Goal: Communication & Community: Answer question/provide support

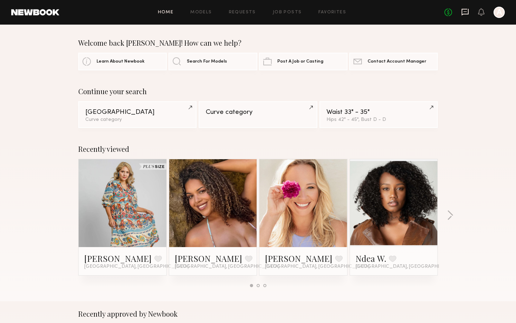
click at [463, 13] on icon at bounding box center [465, 12] width 7 height 7
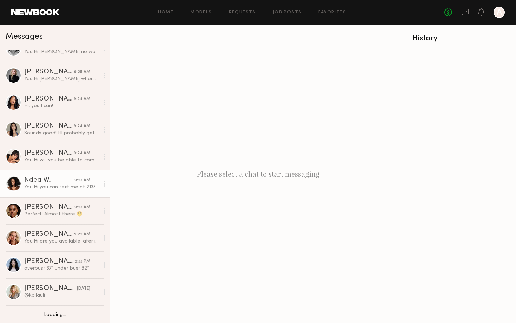
scroll to position [18, 0]
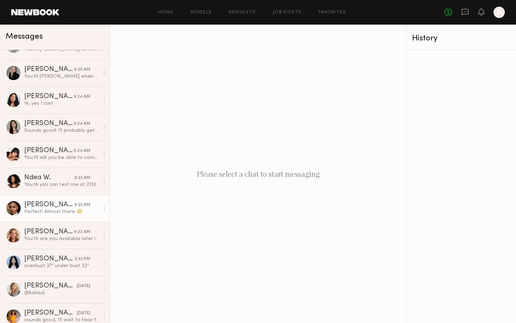
click at [45, 198] on link "Drew S. 9:23 AM Perfect! Almost there ☺️" at bounding box center [55, 208] width 110 height 27
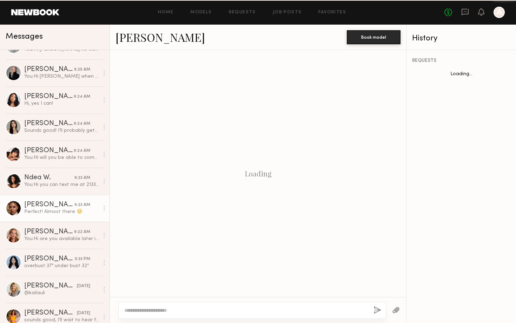
scroll to position [300, 0]
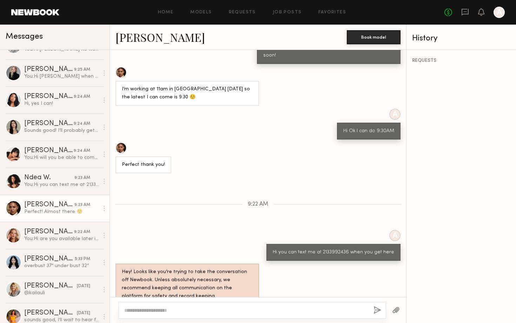
click at [138, 44] on link "[PERSON_NAME]" at bounding box center [161, 37] width 90 height 15
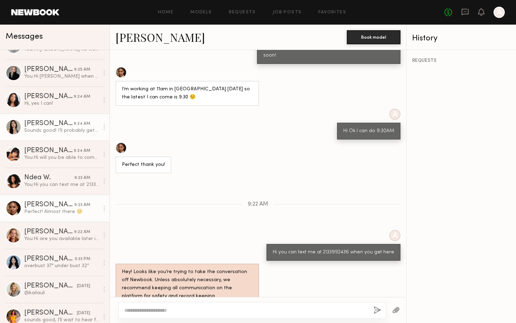
scroll to position [0, 0]
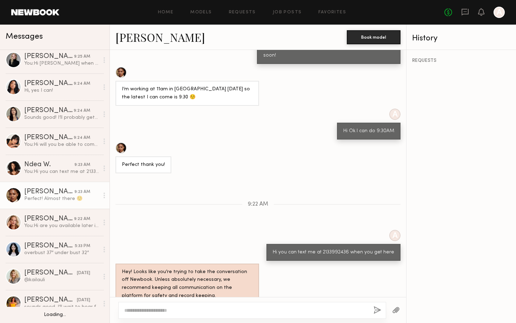
scroll to position [31, 0]
click at [55, 212] on link "Alyssa A. 9:22 AM You: Hi are you available later in the day?" at bounding box center [55, 221] width 110 height 27
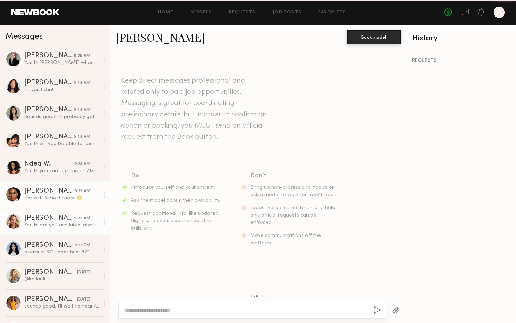
scroll to position [274, 0]
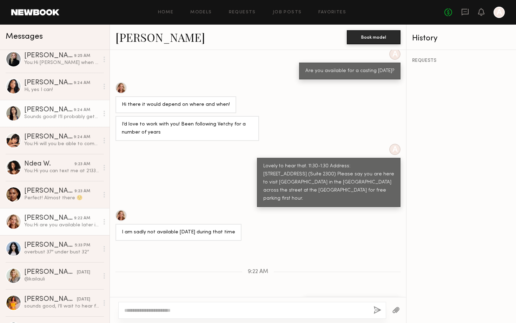
click at [61, 115] on div "Sounds good! I’ll probably get there a little bit after noon :)" at bounding box center [61, 116] width 75 height 7
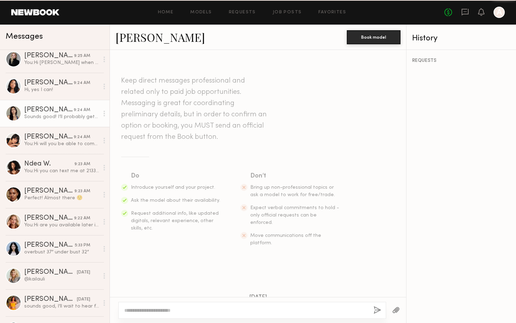
scroll to position [352, 0]
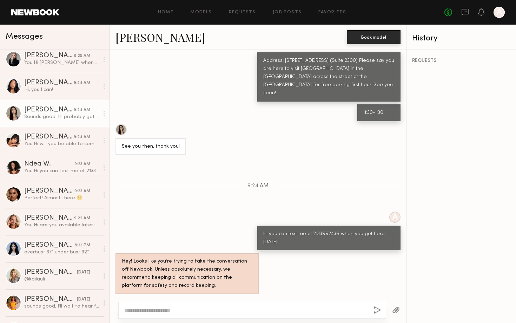
click at [140, 40] on link "[PERSON_NAME]" at bounding box center [161, 37] width 90 height 15
click at [46, 89] on div "Hi, yes I can!" at bounding box center [61, 89] width 75 height 7
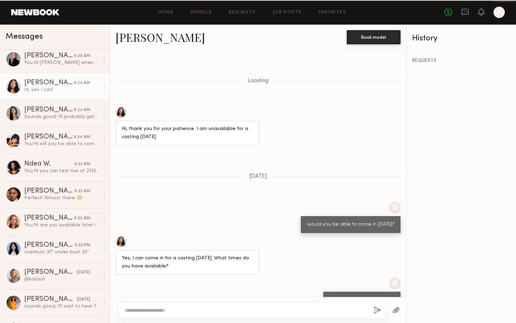
scroll to position [328, 0]
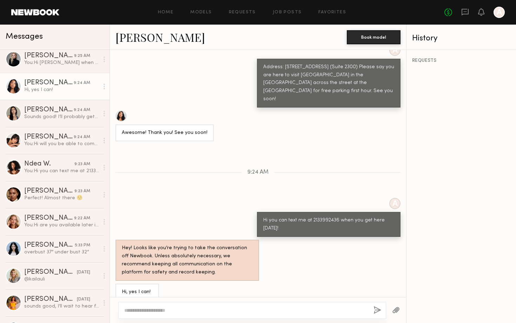
click at [130, 35] on link "Kia B." at bounding box center [161, 37] width 90 height 15
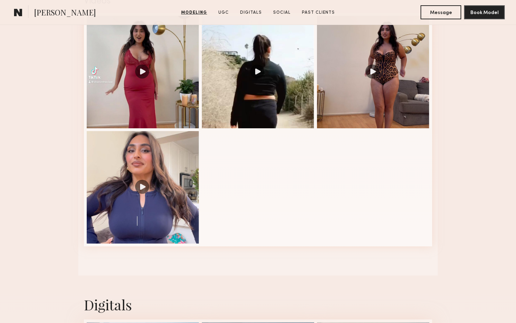
scroll to position [787, 0]
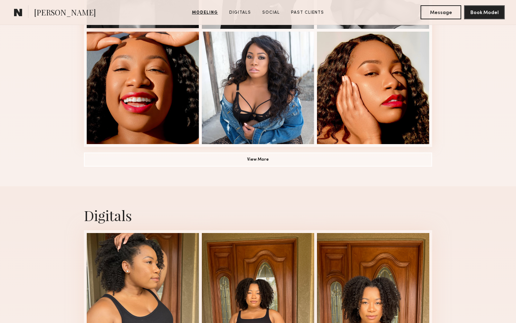
scroll to position [522, 0]
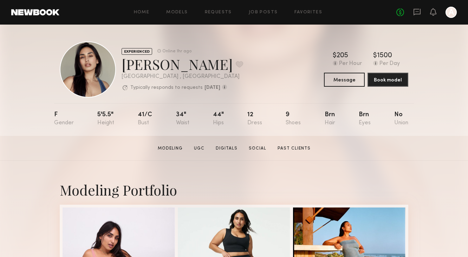
click at [183, 9] on div "Home Models Requests Job Posts Favorites Sign Out No fees up to $5,000 A" at bounding box center [257, 12] width 397 height 11
click at [182, 11] on link "Models" at bounding box center [176, 12] width 21 height 5
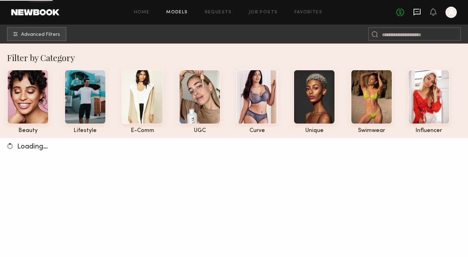
click at [420, 11] on icon at bounding box center [416, 12] width 7 height 7
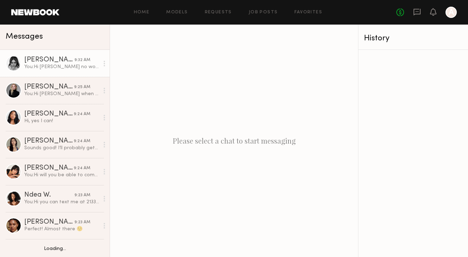
scroll to position [24, 0]
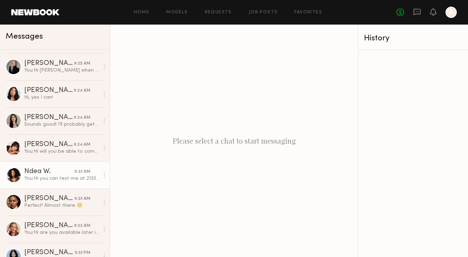
click at [46, 180] on div "You: Hi you can text me at 2133992436 when you get here today." at bounding box center [61, 178] width 75 height 7
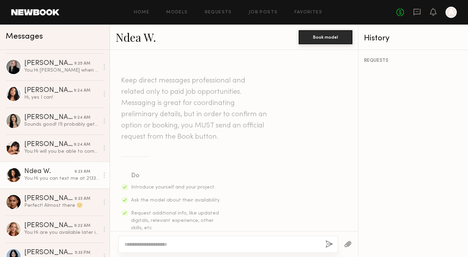
scroll to position [592, 0]
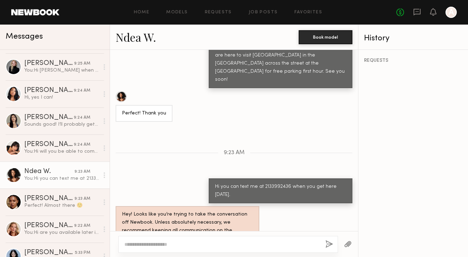
click at [151, 40] on link "Ndea W." at bounding box center [136, 37] width 40 height 15
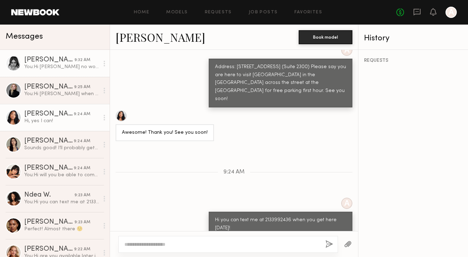
click at [59, 64] on div "You: Hi Mackenzie no worries-- we will keep you in the loop for future" at bounding box center [61, 67] width 75 height 7
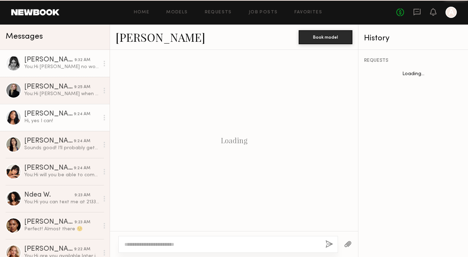
scroll to position [408, 0]
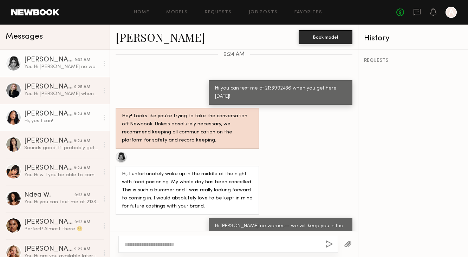
click at [60, 117] on div "Kia B." at bounding box center [49, 114] width 50 height 7
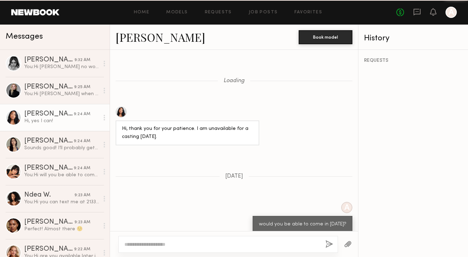
scroll to position [394, 0]
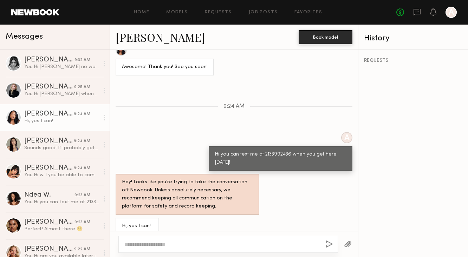
click at [120, 39] on link "Kia B." at bounding box center [161, 37] width 90 height 15
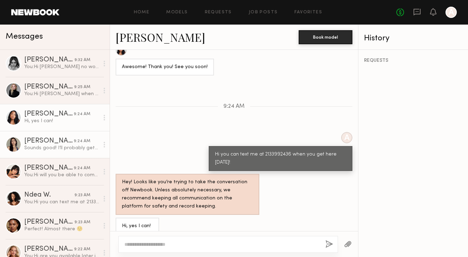
click at [66, 150] on div "Sounds good! I’ll probably get there a little bit after noon :)" at bounding box center [61, 148] width 75 height 7
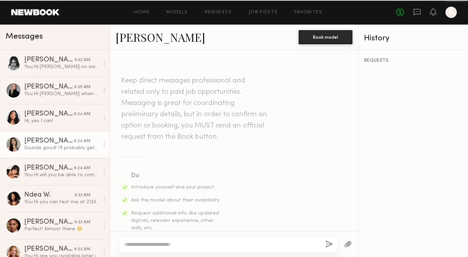
scroll to position [491, 0]
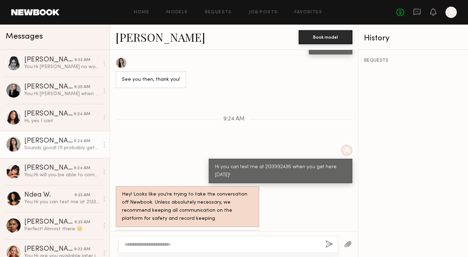
click at [141, 44] on link "Sharon C." at bounding box center [161, 37] width 90 height 15
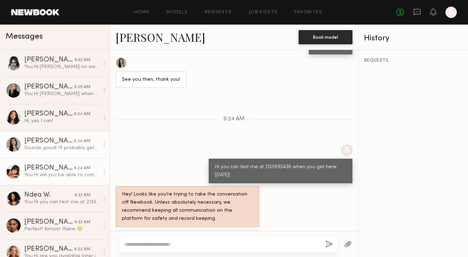
click at [40, 175] on div "You: Hi will you be able to come in today?" at bounding box center [61, 175] width 75 height 7
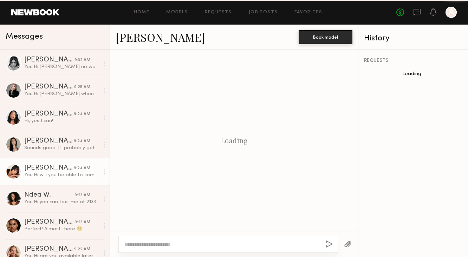
scroll to position [347, 0]
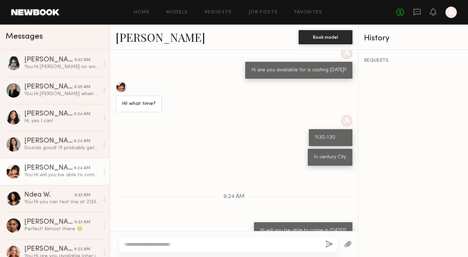
click at [136, 41] on link "Annika S." at bounding box center [161, 37] width 90 height 15
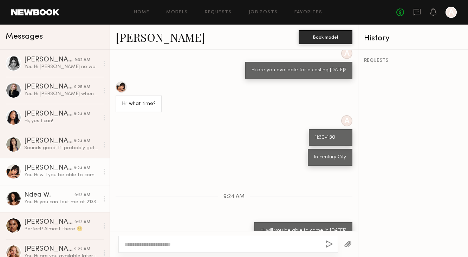
click at [81, 201] on div "You: Hi you can text me at 2133992436 when you get here today." at bounding box center [61, 202] width 75 height 7
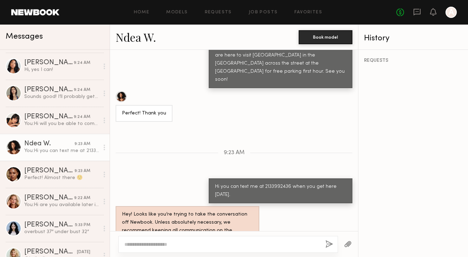
scroll to position [65, 0]
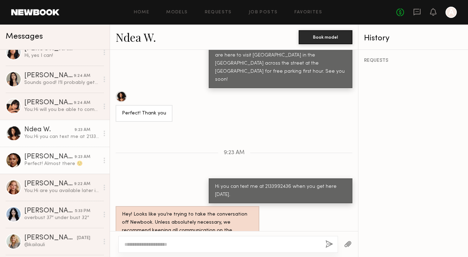
click at [76, 155] on div "9:23 AM" at bounding box center [82, 157] width 16 height 7
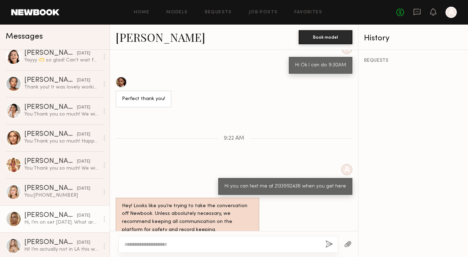
scroll to position [493, 0]
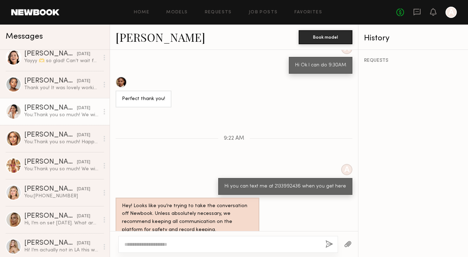
click at [42, 116] on div "You: Thank you so much! We will stay in touch." at bounding box center [61, 115] width 75 height 7
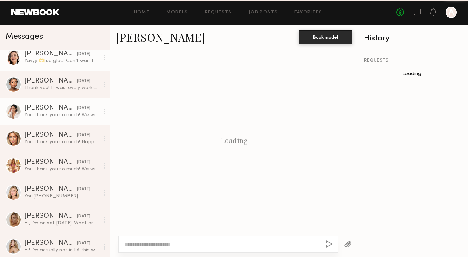
scroll to position [656, 0]
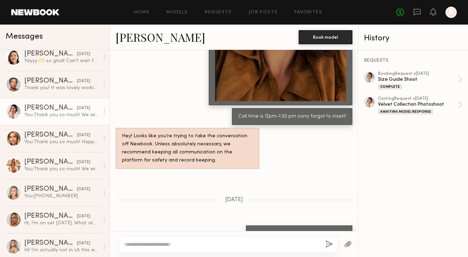
click at [145, 40] on link "Shenan B." at bounding box center [161, 37] width 90 height 15
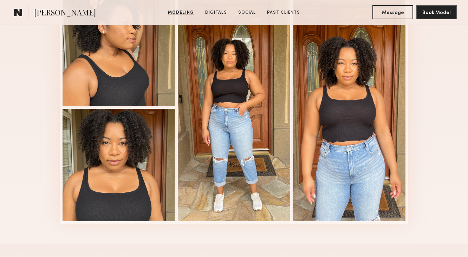
scroll to position [762, 0]
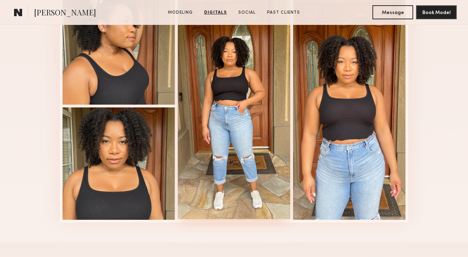
click at [231, 54] on div at bounding box center [234, 106] width 112 height 228
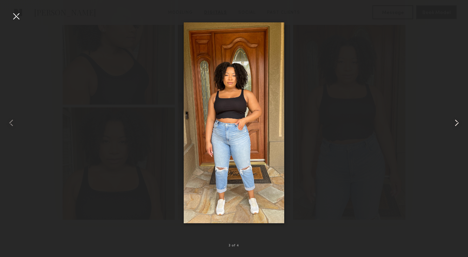
click at [458, 119] on common-icon at bounding box center [456, 122] width 11 height 11
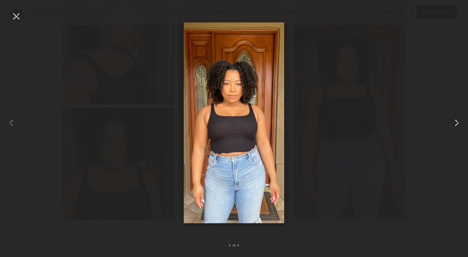
click at [458, 119] on common-icon at bounding box center [456, 122] width 11 height 11
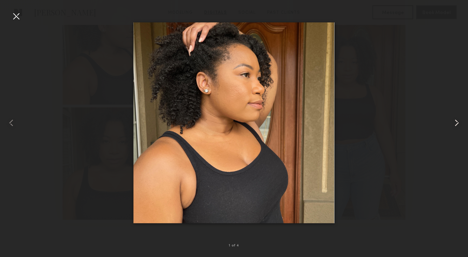
click at [458, 119] on common-icon at bounding box center [456, 122] width 11 height 11
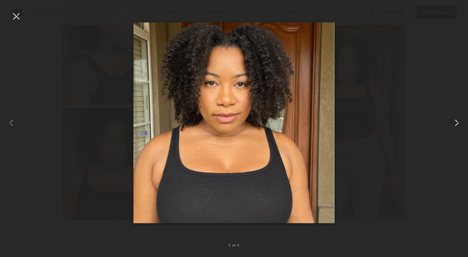
click at [458, 119] on common-icon at bounding box center [456, 122] width 11 height 11
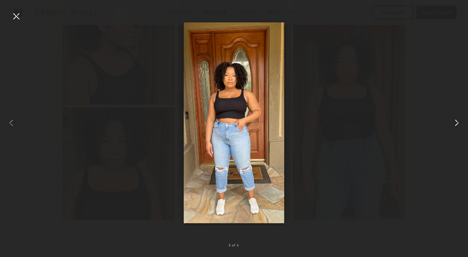
click at [458, 119] on common-icon at bounding box center [456, 122] width 11 height 11
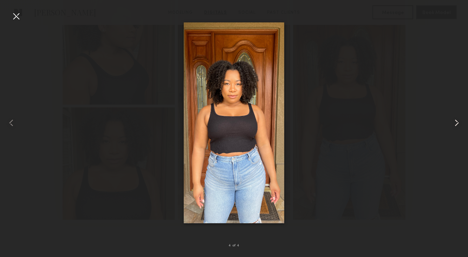
click at [458, 119] on common-icon at bounding box center [456, 122] width 11 height 11
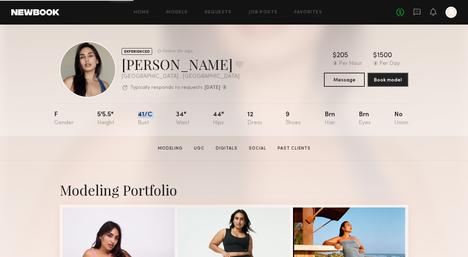
drag, startPoint x: 137, startPoint y: 116, endPoint x: 174, endPoint y: 116, distance: 37.6
click at [174, 116] on nb-model-profile-props "F 5'5.5" 41/c 34" 44" 12 9 Brn Brn No" at bounding box center [234, 119] width 360 height 33
copy div "41/c"
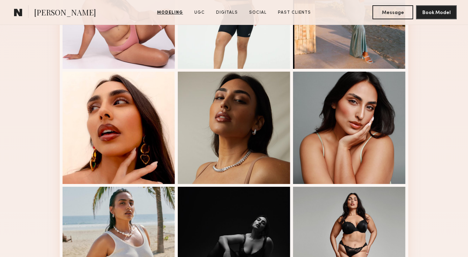
scroll to position [475, 0]
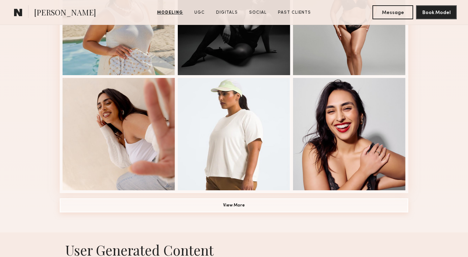
click at [217, 207] on button "View More" at bounding box center [234, 205] width 348 height 14
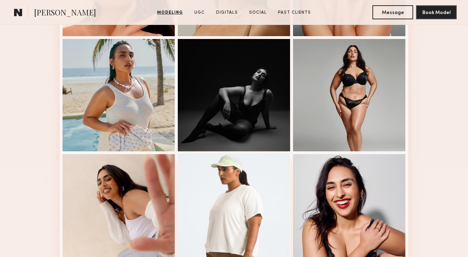
scroll to position [399, 0]
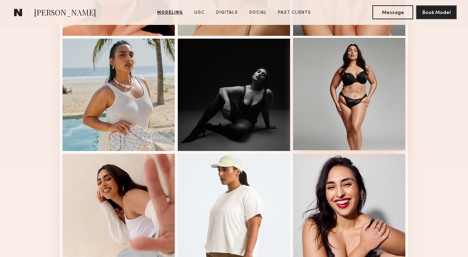
click at [351, 90] on div at bounding box center [349, 94] width 112 height 112
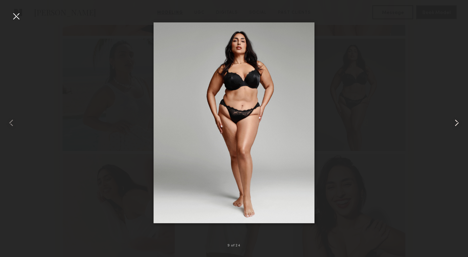
click at [457, 123] on common-icon at bounding box center [456, 122] width 11 height 11
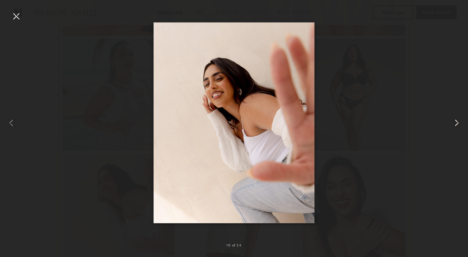
click at [457, 123] on common-icon at bounding box center [456, 122] width 11 height 11
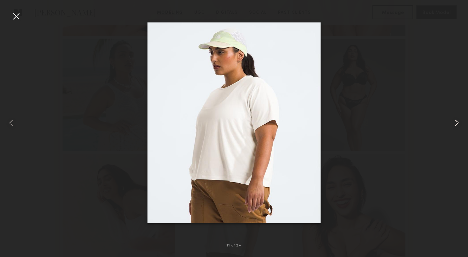
click at [457, 123] on common-icon at bounding box center [456, 122] width 11 height 11
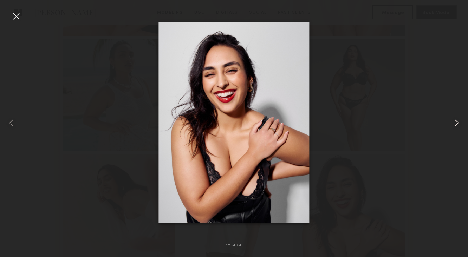
click at [457, 123] on common-icon at bounding box center [456, 122] width 11 height 11
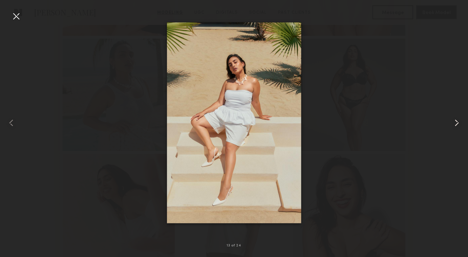
click at [457, 123] on common-icon at bounding box center [456, 122] width 11 height 11
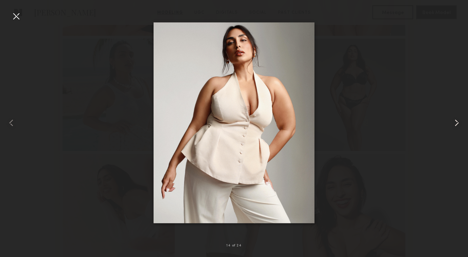
click at [453, 127] on common-icon at bounding box center [456, 122] width 11 height 11
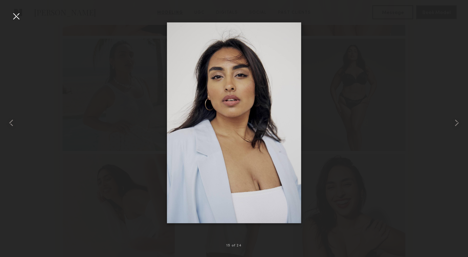
click at [425, 135] on div at bounding box center [234, 122] width 468 height 223
click at [19, 20] on div at bounding box center [16, 16] width 11 height 11
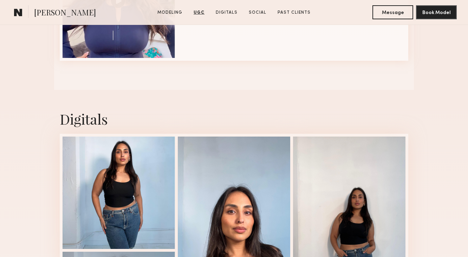
scroll to position [1508, 0]
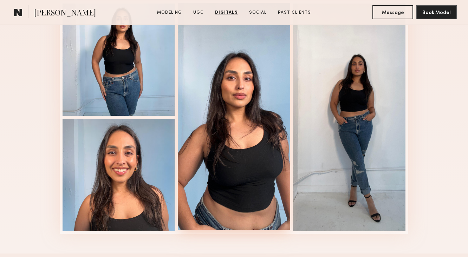
click at [216, 76] on div at bounding box center [234, 117] width 112 height 228
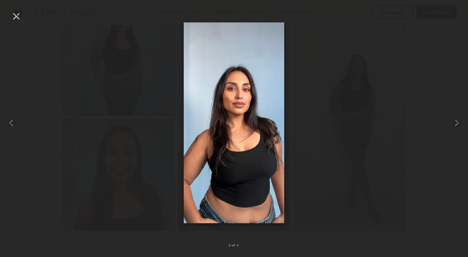
click at [15, 13] on div at bounding box center [16, 16] width 11 height 11
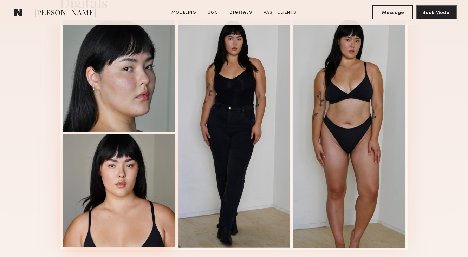
scroll to position [1076, 0]
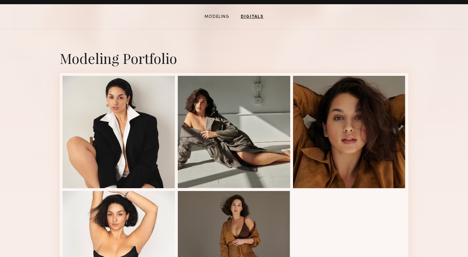
scroll to position [134, 0]
